Goal: Task Accomplishment & Management: Manage account settings

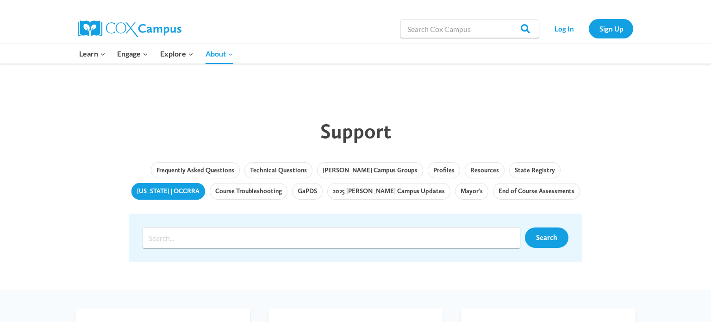
click at [205, 183] on link "[US_STATE] | OCCRRA" at bounding box center [168, 191] width 74 height 17
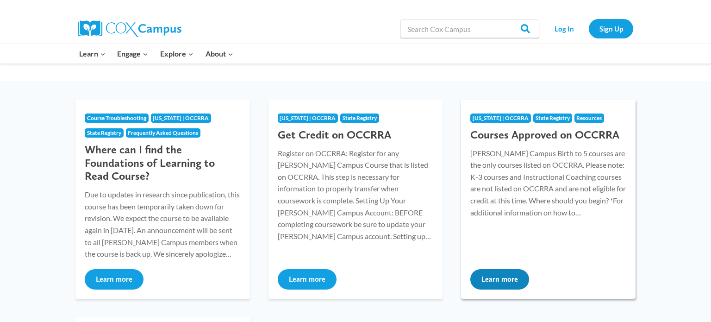
scroll to position [100, 0]
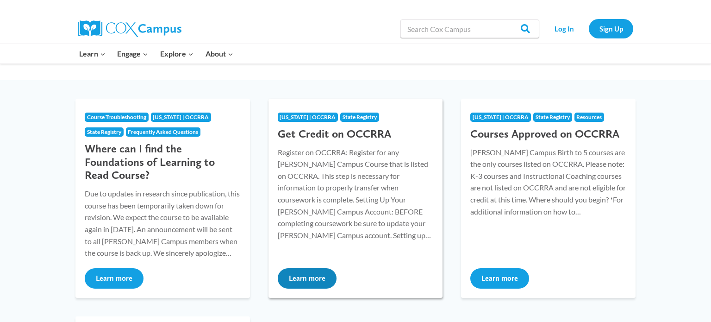
click at [296, 278] on button "Learn more" at bounding box center [307, 278] width 59 height 20
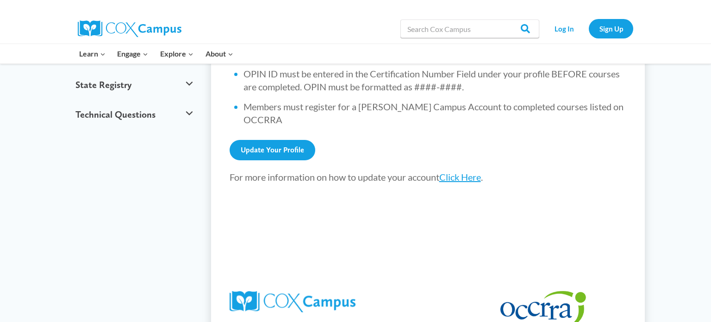
scroll to position [416, 0]
click at [454, 171] on link "Click Here" at bounding box center [460, 176] width 42 height 11
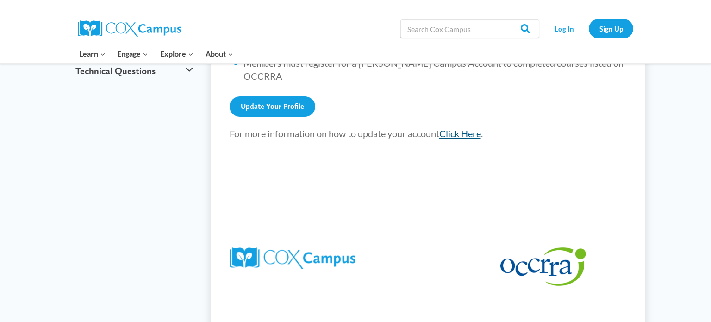
scroll to position [410, 0]
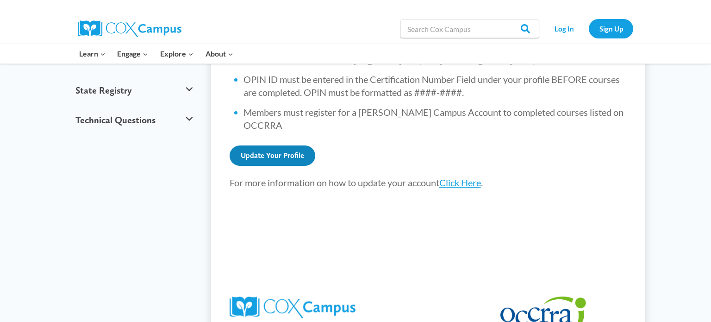
click at [268, 145] on link "Update Your Profile" at bounding box center [273, 155] width 86 height 20
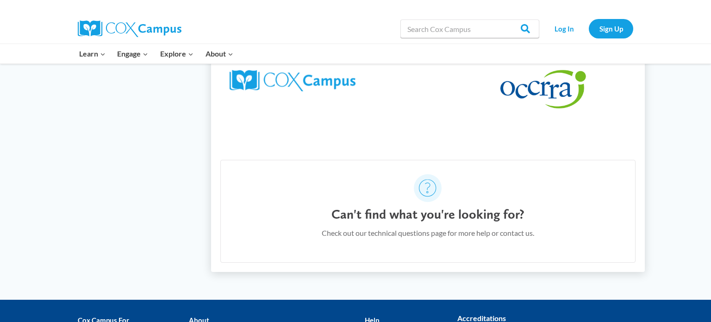
scroll to position [0, 0]
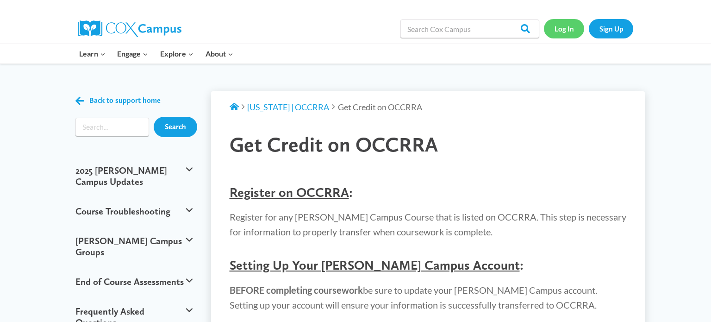
click at [563, 32] on link "Log In" at bounding box center [564, 28] width 40 height 19
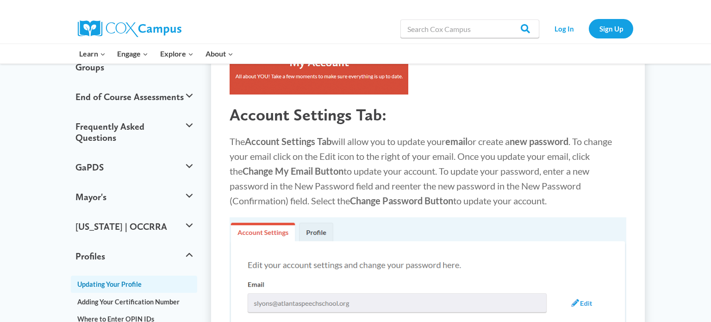
scroll to position [185, 0]
click at [121, 211] on button "Ohio | OCCRRA" at bounding box center [134, 226] width 126 height 30
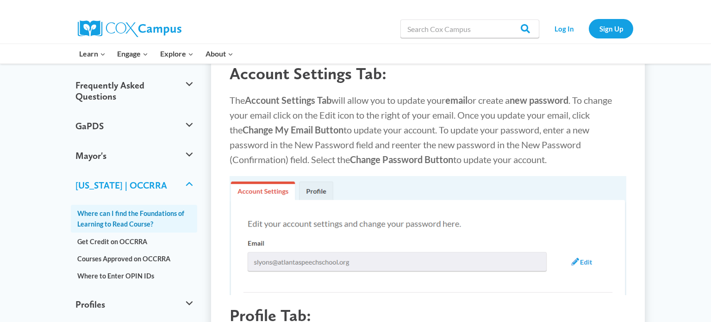
scroll to position [226, 0]
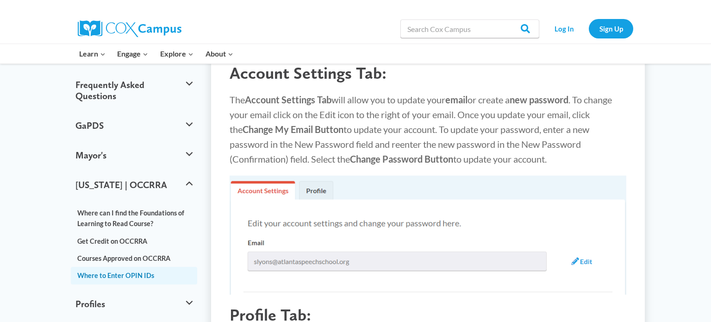
click at [113, 267] on link "Where to Enter OPIN IDs" at bounding box center [134, 275] width 126 height 17
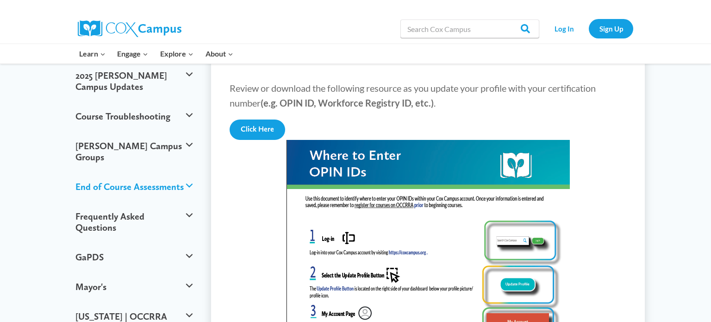
scroll to position [120, 0]
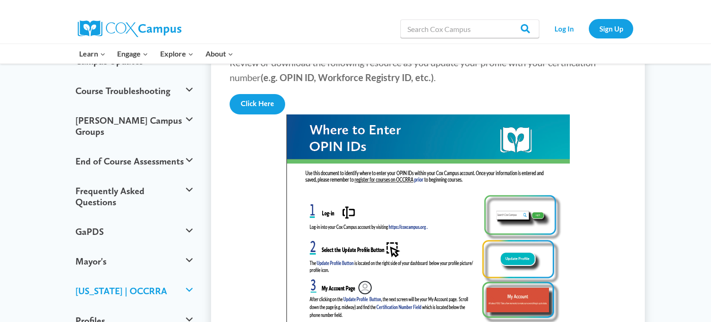
click at [171, 276] on button "Ohio | OCCRRA" at bounding box center [134, 291] width 126 height 30
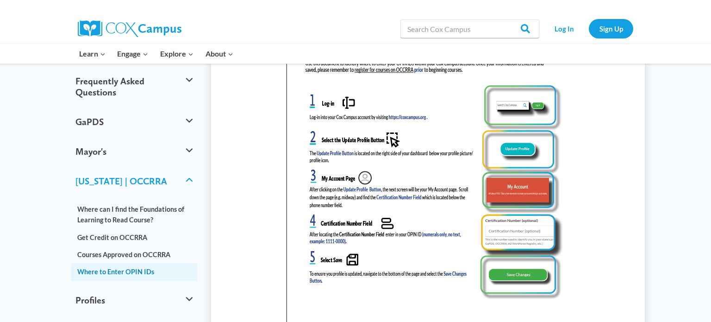
scroll to position [246, 0]
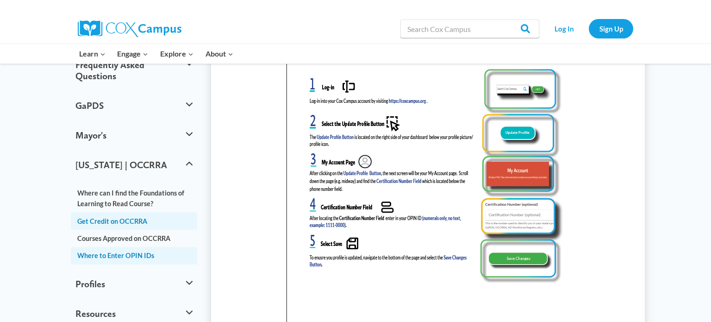
click at [130, 212] on link "Get Credit on OCCRRA" at bounding box center [134, 220] width 126 height 17
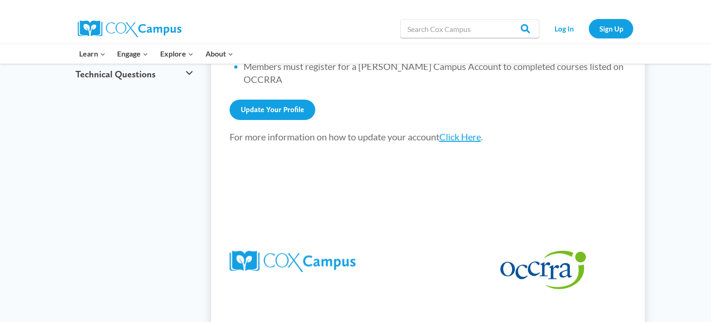
scroll to position [463, 0]
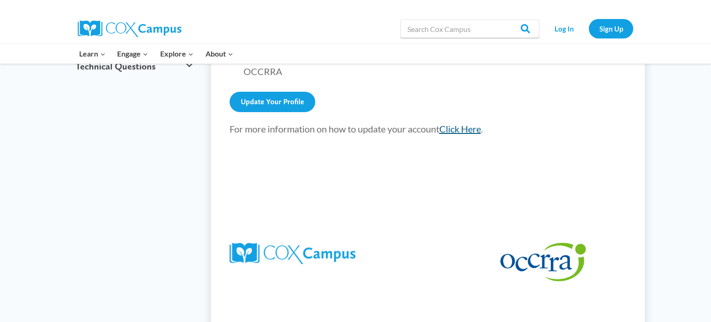
click at [461, 123] on link "Click Here" at bounding box center [460, 128] width 42 height 11
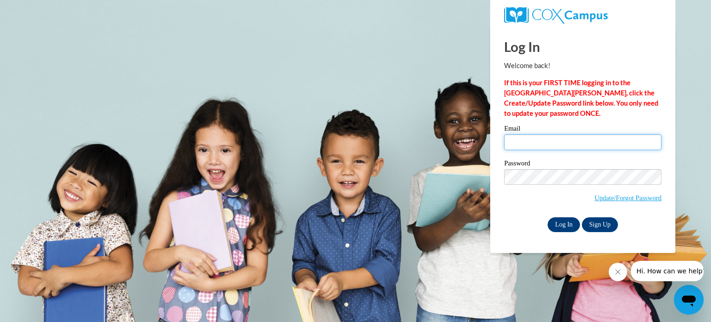
type input "[EMAIL_ADDRESS][DOMAIN_NAME]"
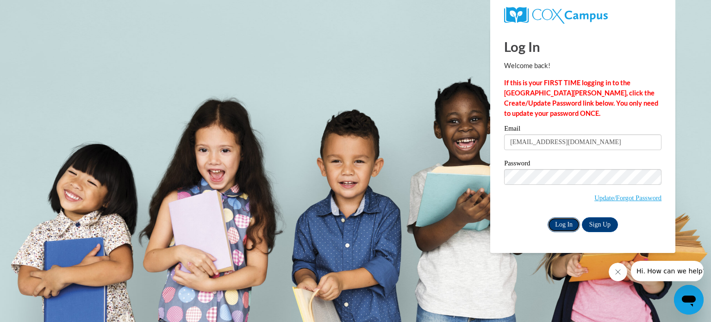
click at [566, 228] on input "Log In" at bounding box center [564, 224] width 32 height 15
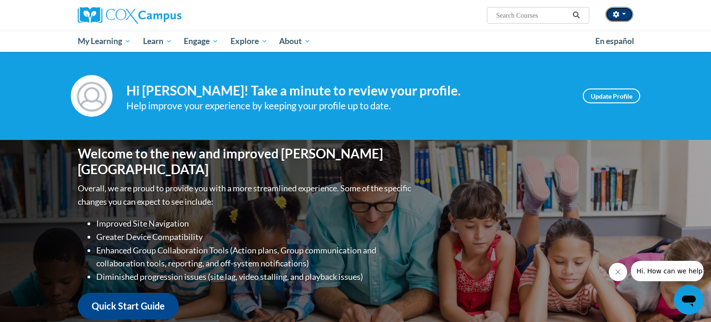
click at [627, 14] on button "button" at bounding box center [619, 14] width 28 height 15
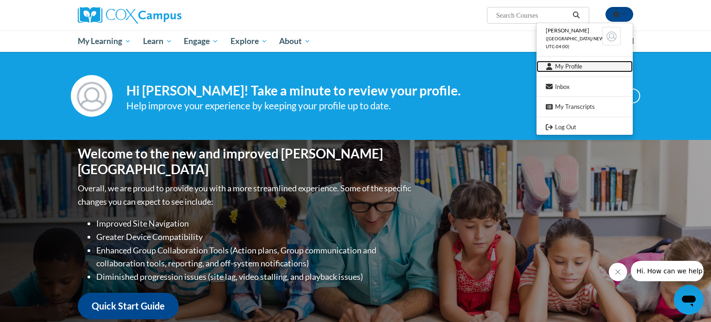
click at [563, 70] on link "My Profile" at bounding box center [584, 67] width 96 height 12
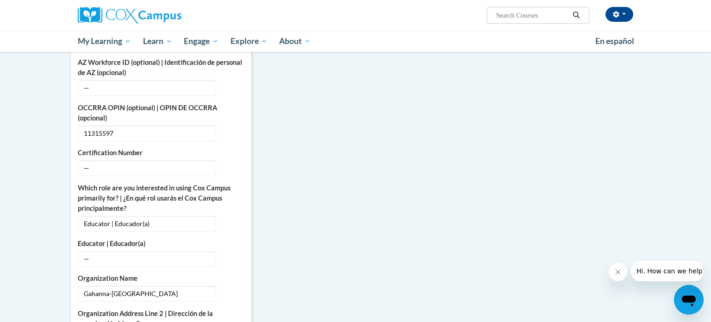
scroll to position [383, 0]
click at [229, 160] on button "Edit" at bounding box center [233, 167] width 21 height 15
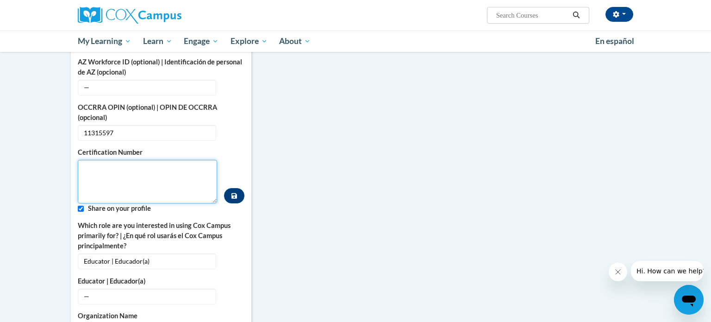
click at [133, 160] on textarea "Custom profile fields" at bounding box center [147, 182] width 139 height 44
type textarea "11315597"
click at [230, 188] on button "Custom profile fields" at bounding box center [234, 195] width 20 height 15
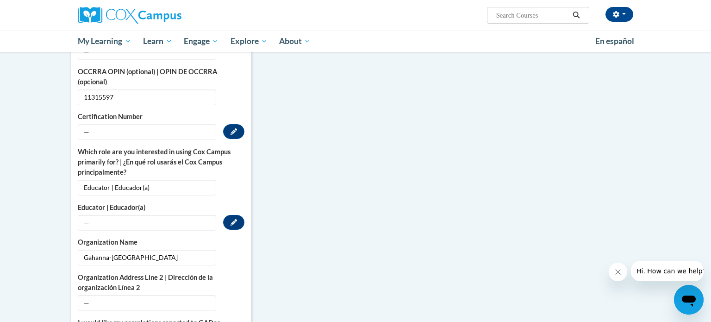
scroll to position [419, 0]
click at [240, 124] on button "Edit" at bounding box center [233, 131] width 21 height 15
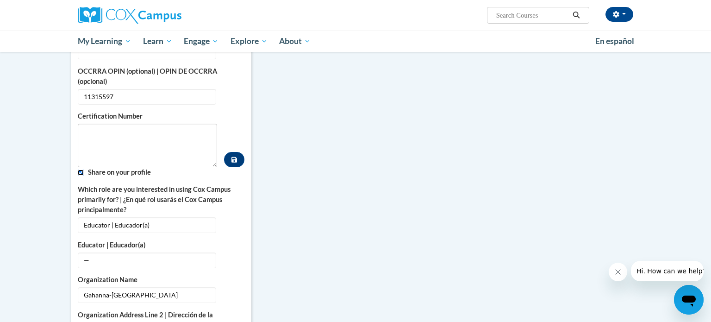
click at [79, 169] on input "Custom profile fields" at bounding box center [81, 172] width 6 height 6
checkbox input "false"
click at [106, 137] on textarea "Custom profile fields" at bounding box center [147, 146] width 139 height 44
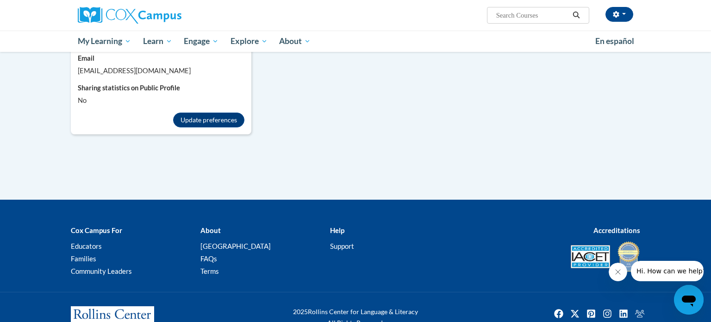
scroll to position [955, 0]
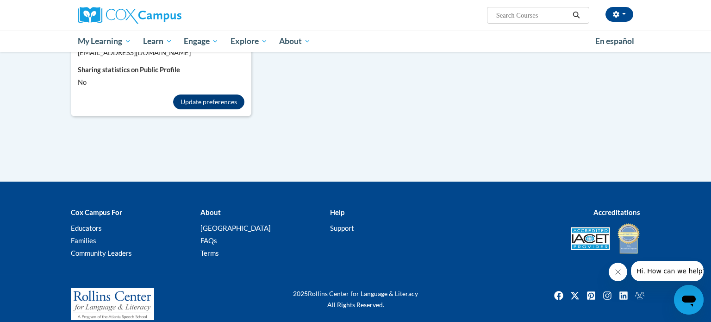
type textarea "11315597"
click at [219, 94] on button "Update preferences" at bounding box center [208, 101] width 71 height 15
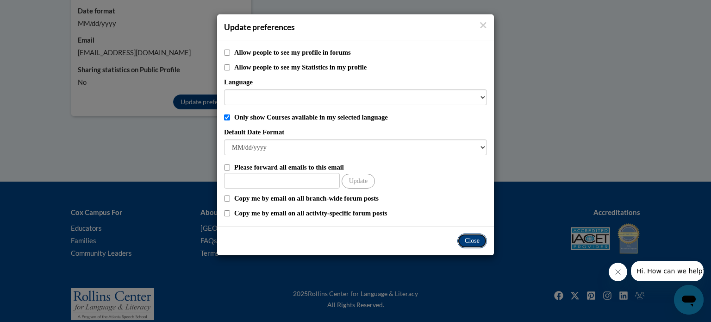
click at [469, 243] on button "Close" at bounding box center [472, 240] width 30 height 15
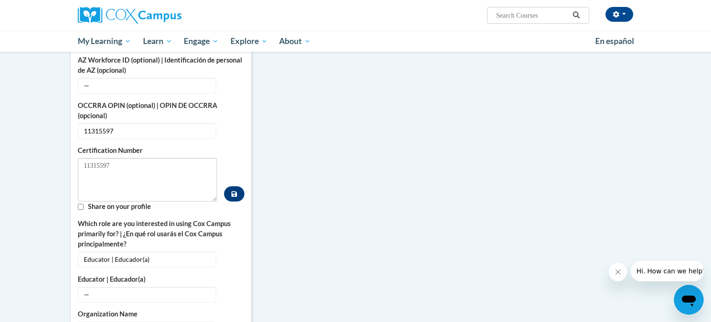
scroll to position [387, 0]
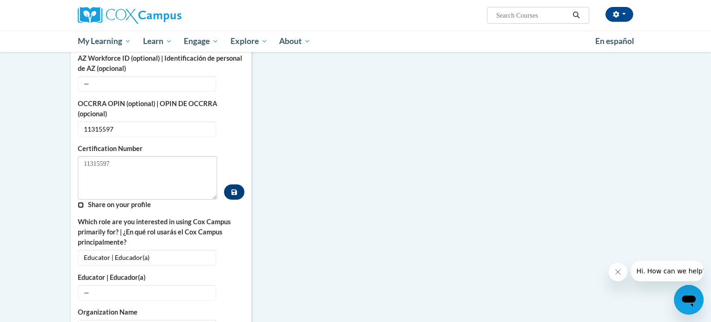
click at [81, 202] on input "Custom profile fields" at bounding box center [81, 205] width 6 height 6
checkbox input "true"
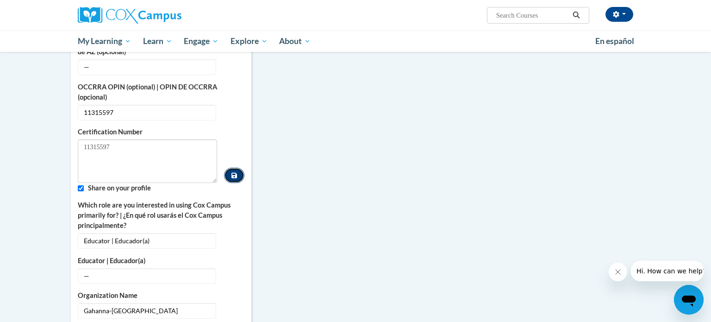
click at [233, 173] on icon "Custom profile fields" at bounding box center [234, 176] width 6 height 6
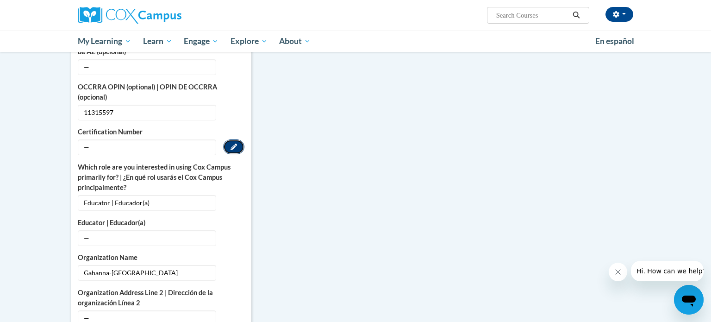
click at [235, 143] on icon "Custom profile fields" at bounding box center [234, 146] width 6 height 6
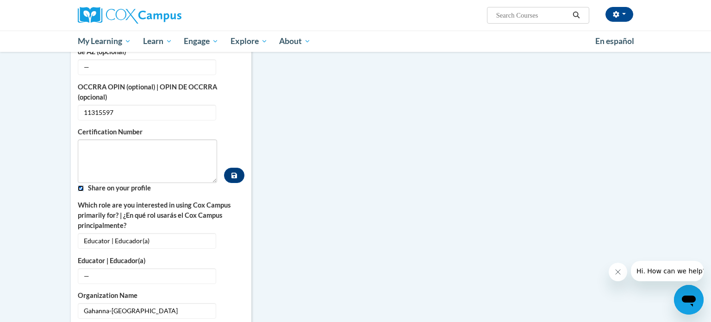
click at [79, 185] on input "Custom profile fields" at bounding box center [81, 188] width 6 height 6
checkbox input "false"
click at [98, 159] on textarea "Custom profile fields" at bounding box center [147, 161] width 139 height 44
type textarea "11315597"
click at [234, 171] on button "Custom profile fields" at bounding box center [234, 175] width 20 height 15
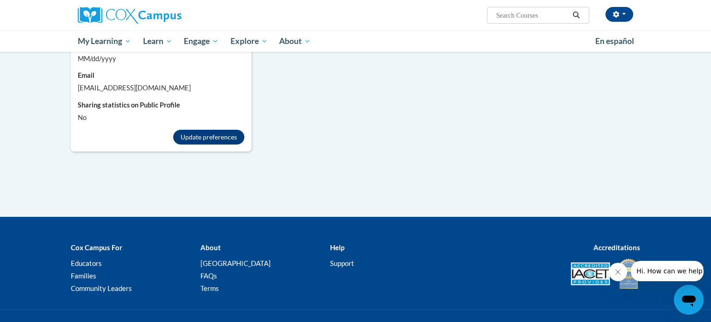
scroll to position [917, 0]
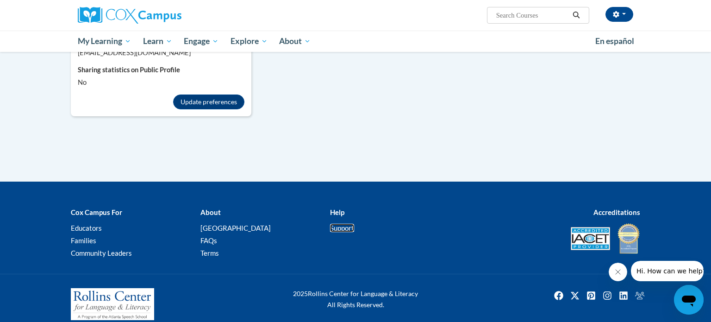
click at [347, 224] on link "Support" at bounding box center [342, 228] width 24 height 8
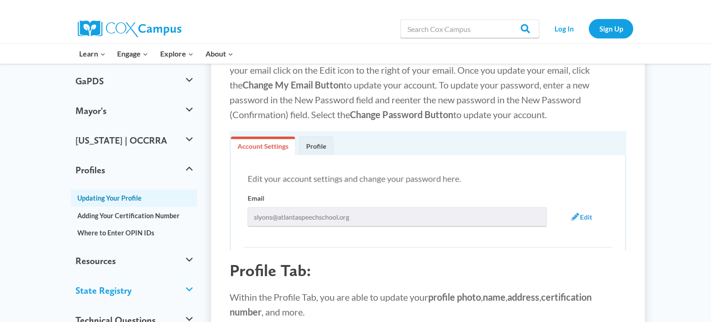
scroll to position [243, 0]
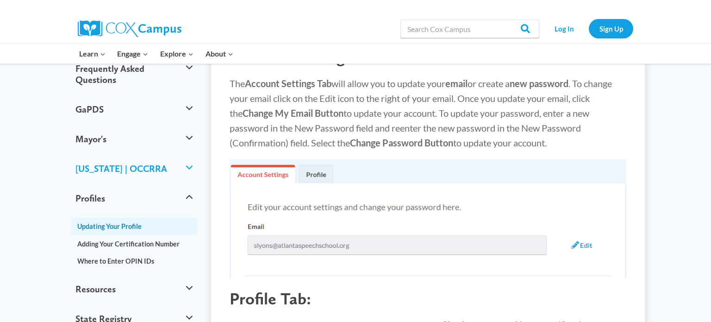
click at [192, 154] on button "[US_STATE] | OCCRRA" at bounding box center [134, 169] width 126 height 30
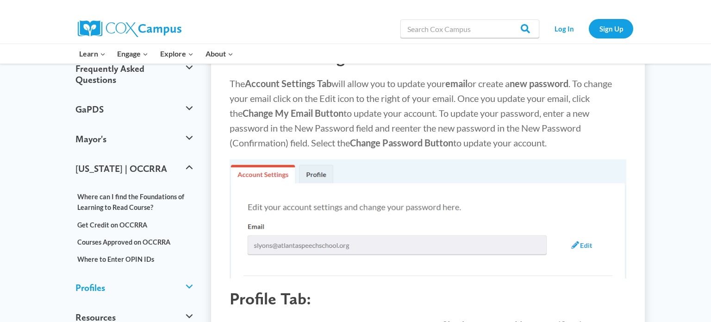
click at [183, 273] on button "Profiles" at bounding box center [134, 288] width 126 height 30
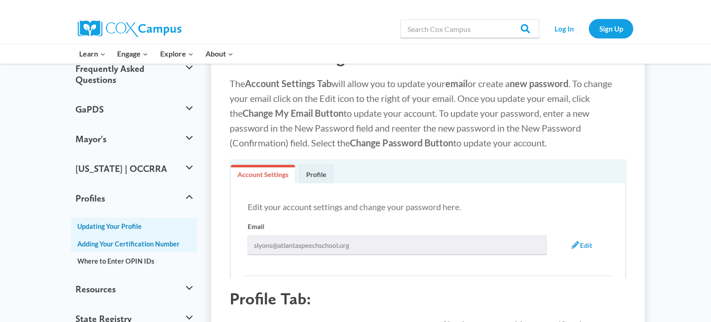
click at [145, 235] on link "Adding Your Certification Number" at bounding box center [134, 243] width 126 height 17
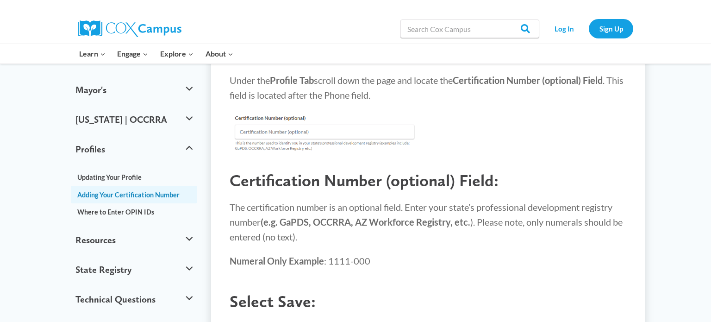
scroll to position [292, 0]
click at [156, 203] on link "Where to Enter OPIN IDs" at bounding box center [134, 211] width 126 height 17
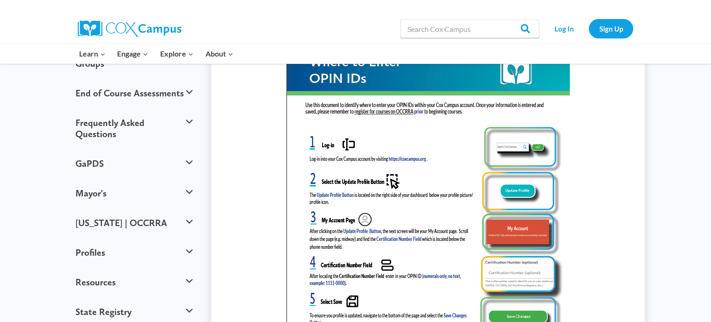
scroll to position [202, 0]
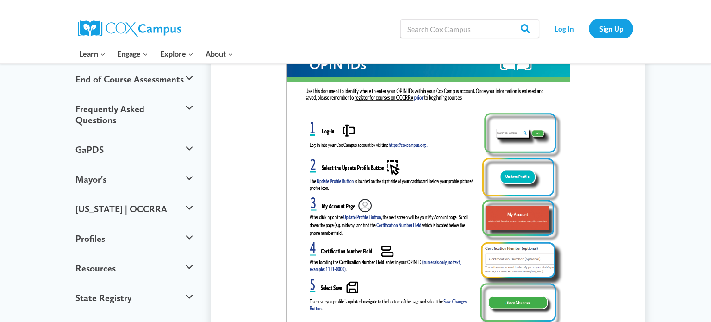
click at [408, 144] on img at bounding box center [428, 215] width 284 height 366
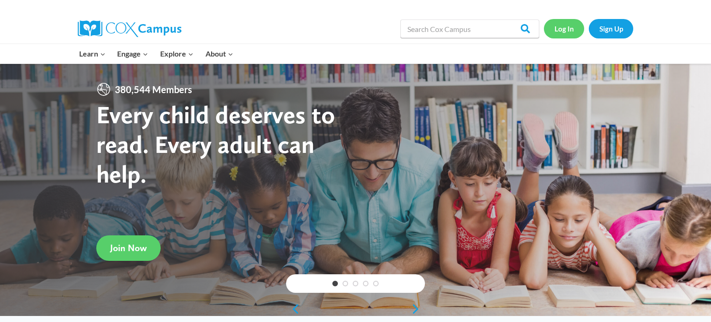
click at [566, 27] on link "Log In" at bounding box center [564, 28] width 40 height 19
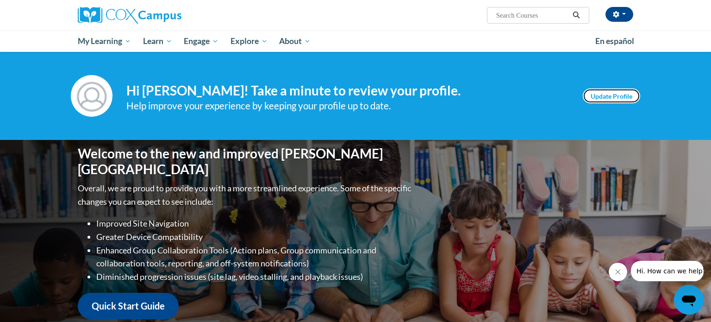
click at [603, 100] on link "Update Profile" at bounding box center [611, 95] width 57 height 15
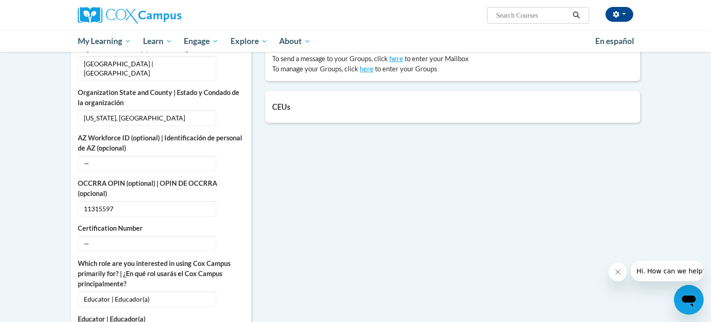
scroll to position [308, 0]
click at [679, 296] on div "Open messaging window" at bounding box center [689, 300] width 28 height 28
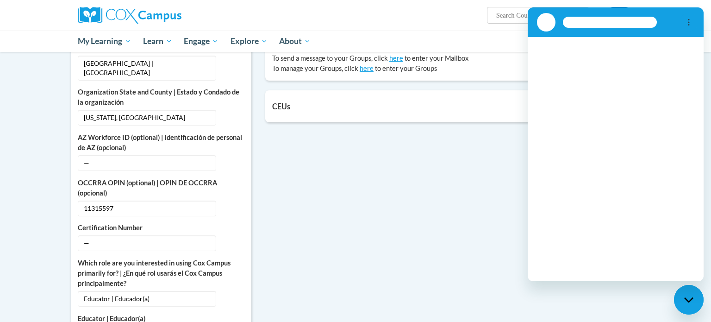
scroll to position [0, 0]
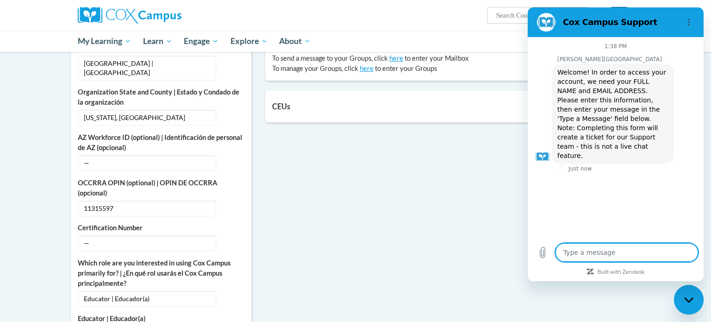
type textarea "x"
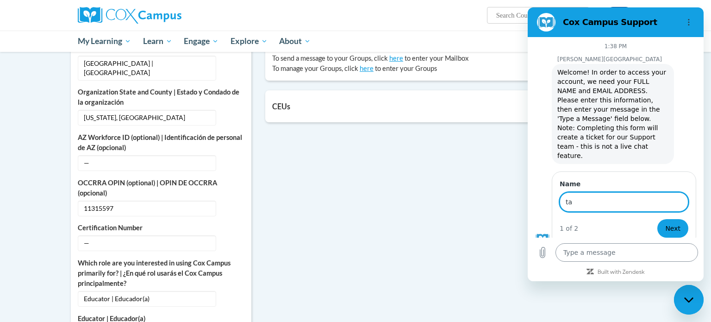
type input "t"
type textarea "x"
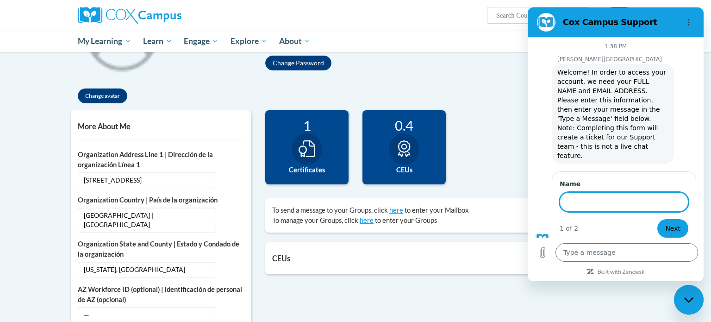
scroll to position [161, 0]
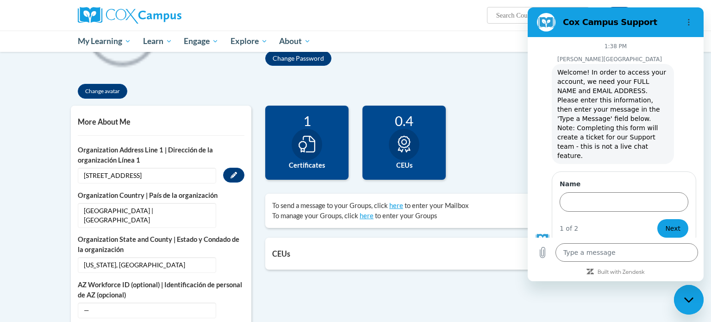
click at [119, 178] on span "[STREET_ADDRESS]" at bounding box center [147, 176] width 138 height 16
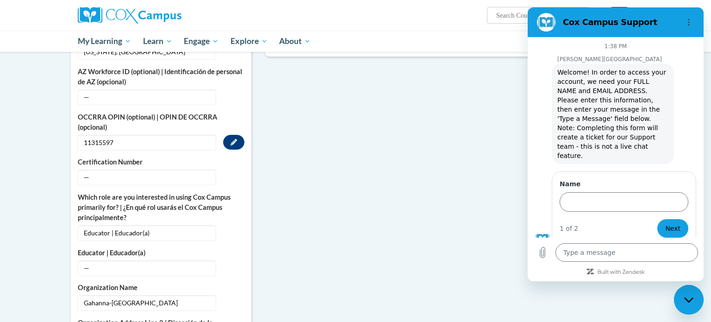
scroll to position [378, 0]
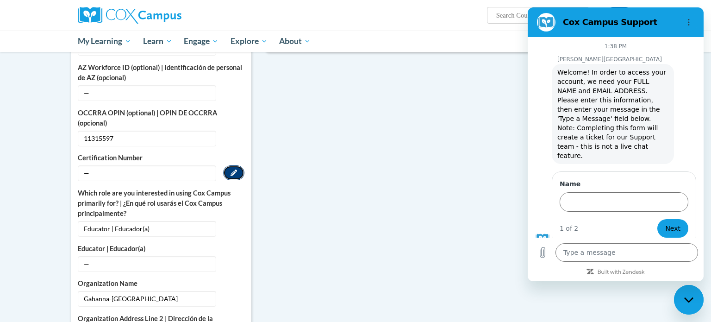
click at [236, 166] on button "Edit" at bounding box center [233, 172] width 21 height 15
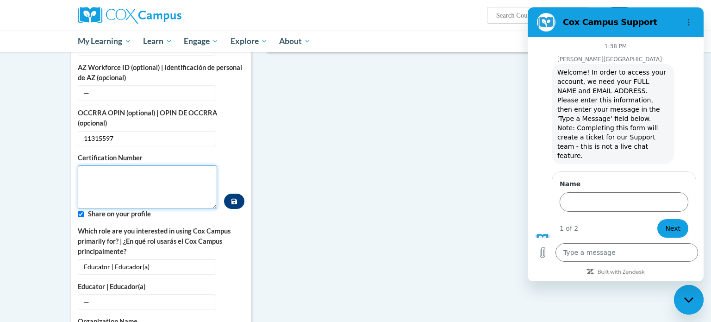
click at [179, 172] on textarea "Custom profile fields" at bounding box center [147, 187] width 139 height 44
type textarea "1113-5597"
click at [81, 211] on input "Custom profile fields" at bounding box center [81, 214] width 6 height 6
checkbox input "false"
click at [231, 199] on icon "Custom profile fields" at bounding box center [234, 202] width 6 height 6
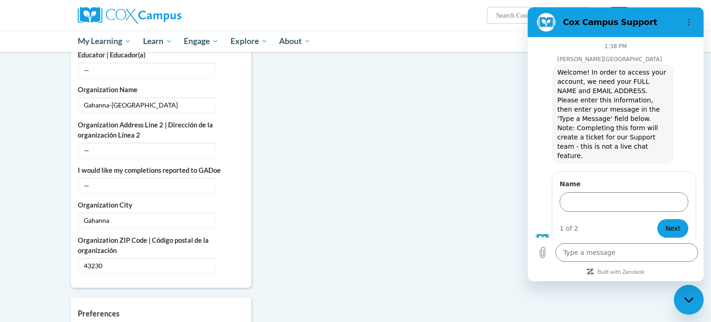
scroll to position [569, 0]
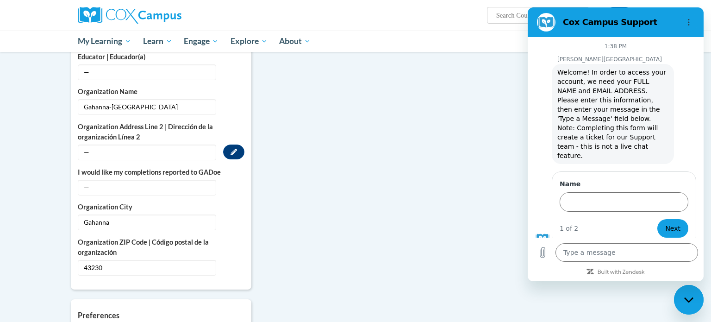
click at [132, 144] on span "—" at bounding box center [147, 152] width 138 height 16
click at [235, 149] on icon "Custom profile fields" at bounding box center [234, 152] width 6 height 6
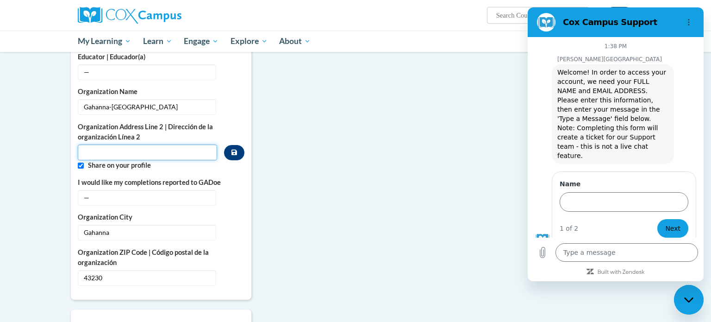
click at [107, 144] on input "Metadata input" at bounding box center [147, 152] width 139 height 16
type input "[STREET_ADDRESS]"
click at [231, 145] on button "Custom profile fields" at bounding box center [234, 152] width 20 height 15
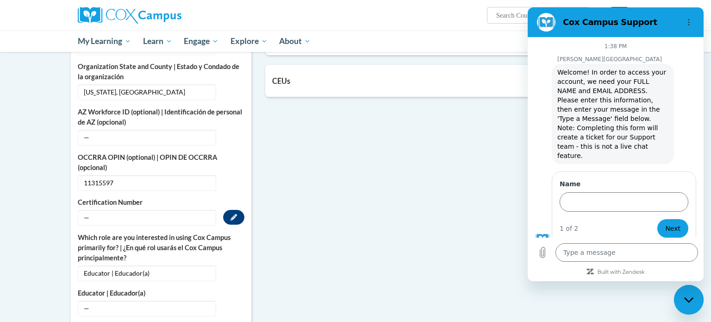
scroll to position [330, 0]
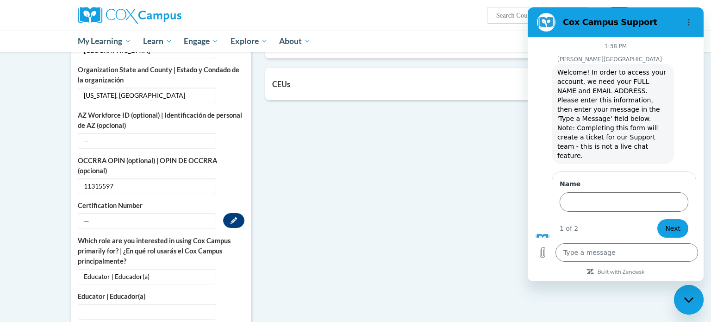
click at [142, 213] on span "—" at bounding box center [147, 221] width 138 height 16
click at [229, 214] on button "Edit" at bounding box center [233, 220] width 21 height 15
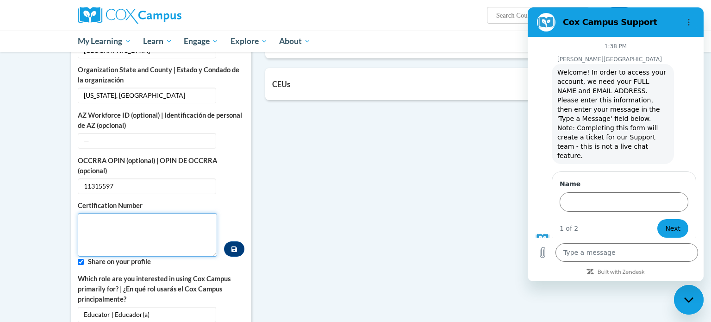
click at [162, 217] on textarea "Custom profile fields" at bounding box center [147, 235] width 139 height 44
type textarea "1131-5597"
click at [230, 242] on button "Custom profile fields" at bounding box center [234, 248] width 20 height 15
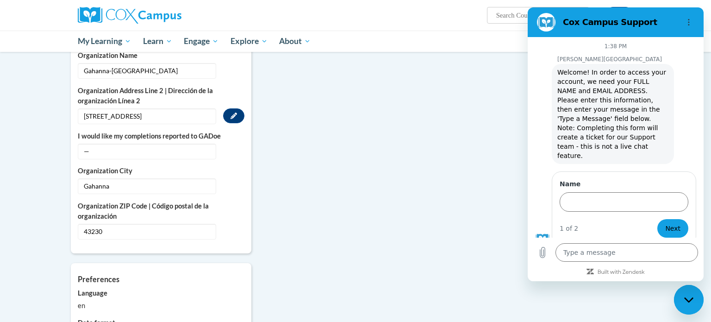
scroll to position [582, 0]
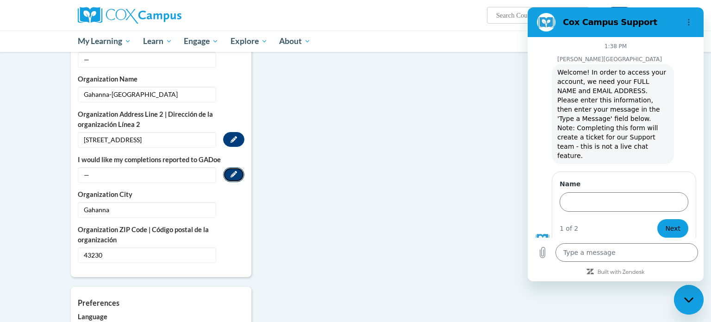
click at [231, 171] on icon "Custom profile fields" at bounding box center [234, 174] width 6 height 6
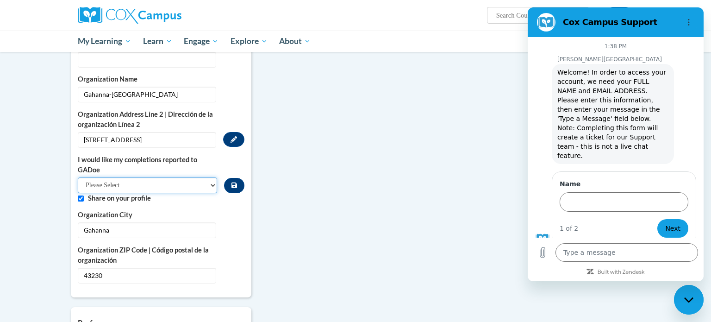
click at [207, 177] on select "Please Select Yes No" at bounding box center [147, 185] width 139 height 16
click at [376, 83] on div "More About Me Click or press to edit any of the profile fields below. Select mu…" at bounding box center [355, 82] width 583 height 797
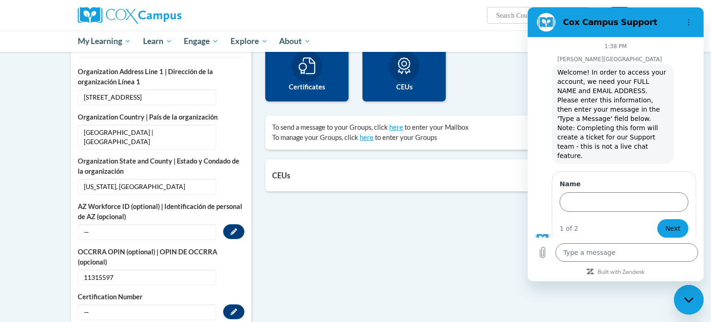
scroll to position [239, 0]
click at [228, 179] on button "Edit" at bounding box center [233, 186] width 21 height 15
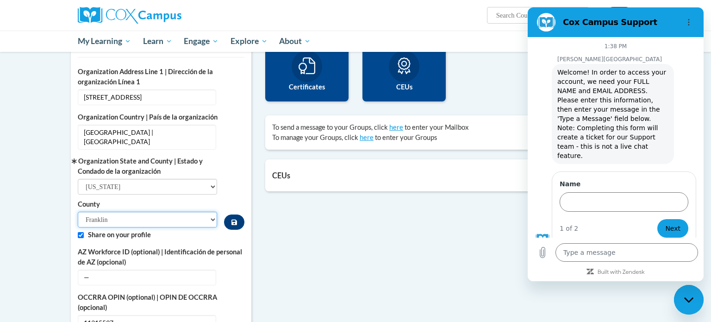
click at [138, 212] on select "[PERSON_NAME] [PERSON_NAME][GEOGRAPHIC_DATA] [GEOGRAPHIC_DATA] [GEOGRAPHIC_DATA…" at bounding box center [147, 220] width 139 height 16
click at [78, 212] on select "[PERSON_NAME] [PERSON_NAME][GEOGRAPHIC_DATA] [GEOGRAPHIC_DATA] [GEOGRAPHIC_DATA…" at bounding box center [147, 220] width 139 height 16
click at [227, 214] on button "Custom profile fields" at bounding box center [234, 221] width 20 height 15
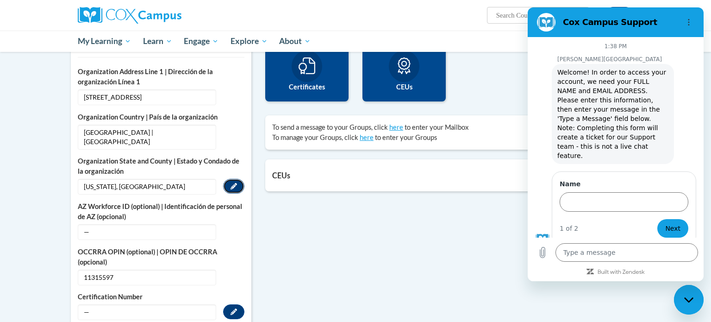
click at [231, 183] on icon "Custom profile fields" at bounding box center [234, 186] width 6 height 6
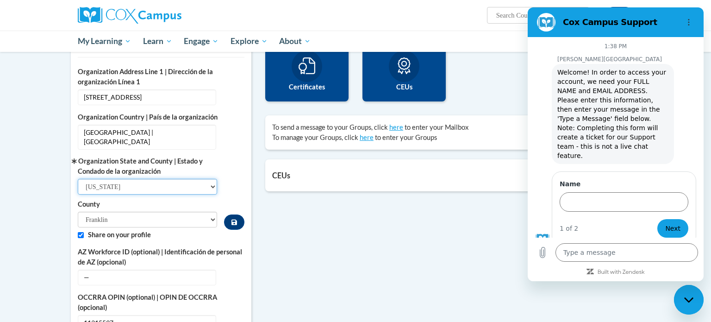
click at [207, 179] on select "Select State [US_STATE] [US_STATE] [US_STATE] [US_STATE] [US_STATE] [US_STATE] …" at bounding box center [147, 187] width 139 height 16
click at [228, 214] on button "Custom profile fields" at bounding box center [234, 221] width 20 height 15
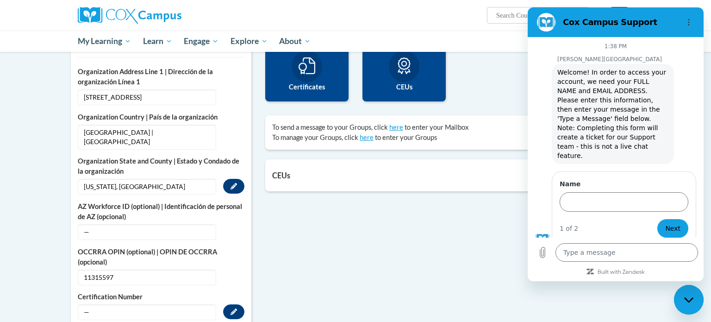
click at [305, 92] on div "1 Certificates" at bounding box center [306, 64] width 83 height 74
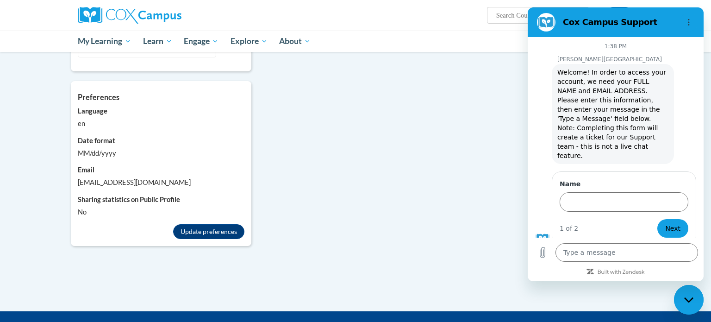
scroll to position [786, 0]
